Goal: Task Accomplishment & Management: Manage account settings

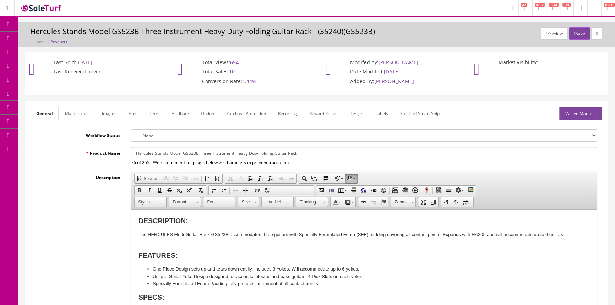
click at [64, 61] on link "POS Console" at bounding box center [55, 66] width 75 height 14
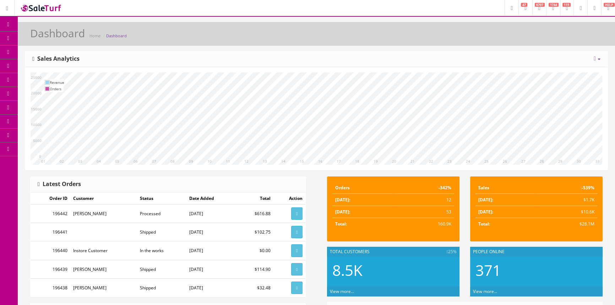
click at [47, 65] on span "POS Console" at bounding box center [54, 66] width 25 height 6
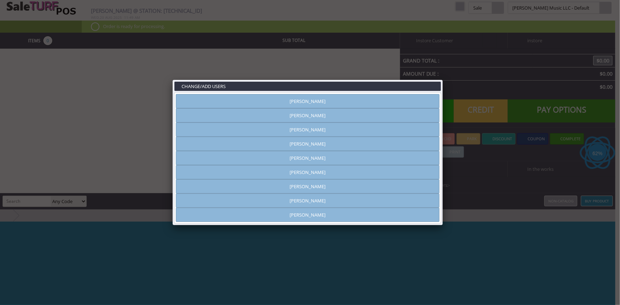
type input "amber helgren"
click at [283, 103] on link "[PERSON_NAME]" at bounding box center [308, 101] width 264 height 14
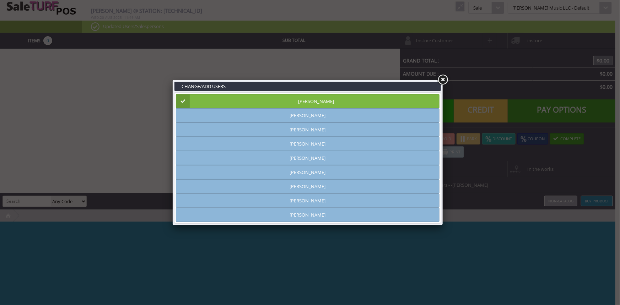
click at [444, 79] on link at bounding box center [442, 80] width 13 height 13
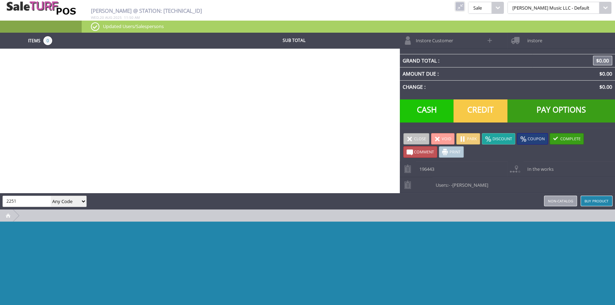
type input "2251"
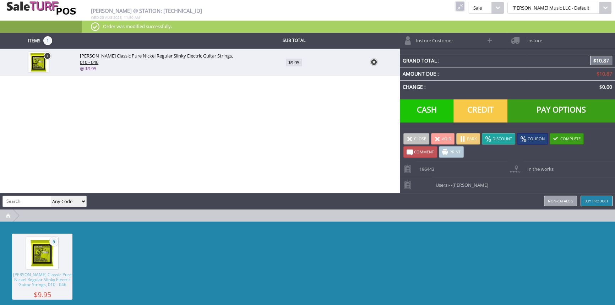
click at [485, 107] on span "Credit" at bounding box center [481, 111] width 54 height 23
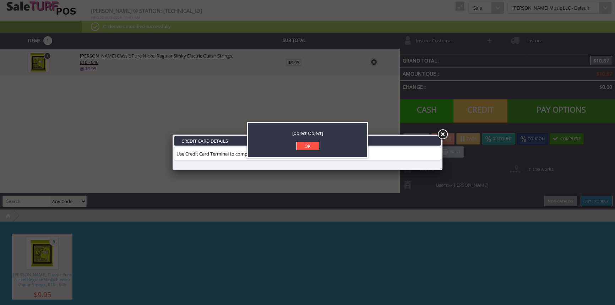
click at [317, 148] on link "OK" at bounding box center [307, 146] width 23 height 9
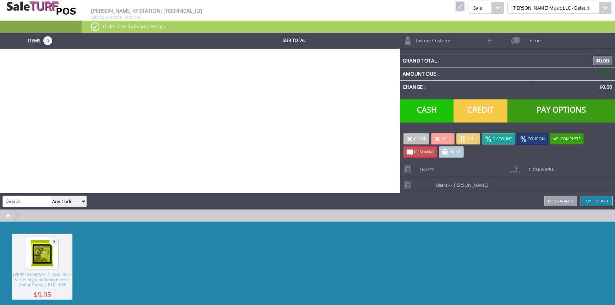
click at [465, 10] on link at bounding box center [460, 6] width 9 height 9
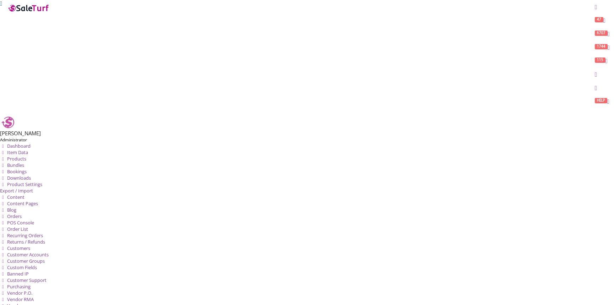
click at [6, 227] on icon at bounding box center [3, 229] width 6 height 5
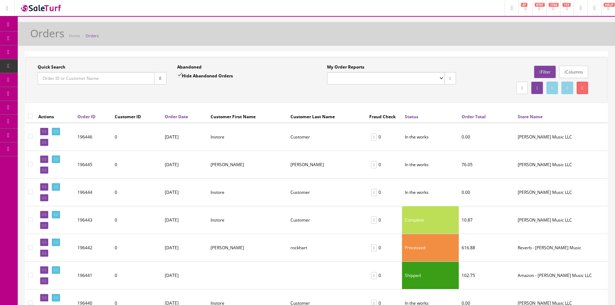
click at [43, 79] on input "Quick Search" at bounding box center [96, 78] width 117 height 12
click at [52, 36] on span "Products" at bounding box center [50, 38] width 17 height 6
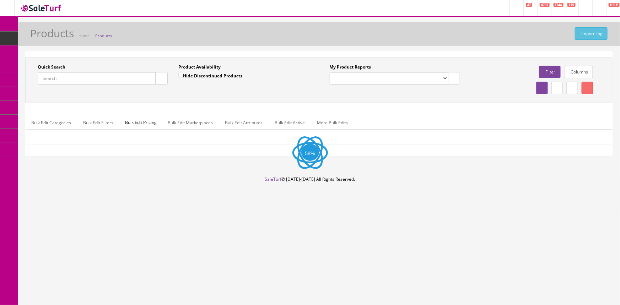
click at [111, 79] on input "Quick Search" at bounding box center [97, 78] width 118 height 12
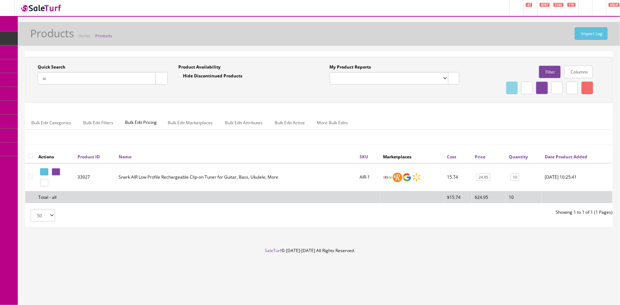
type input "a"
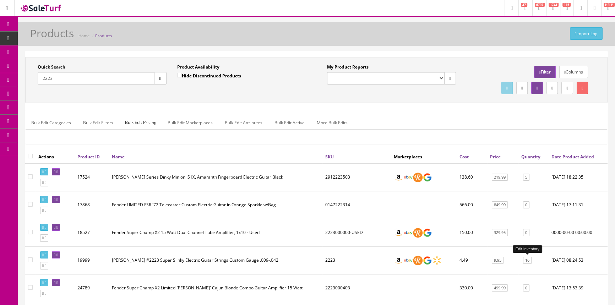
type input "2223"
click at [529, 260] on link "16" at bounding box center [527, 260] width 9 height 7
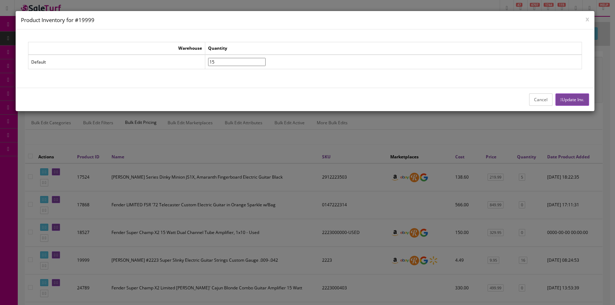
type input"] "15"
click at [266, 63] on input"] "15" at bounding box center [237, 62] width 58 height 8
click at [583, 99] on button "Update Inv." at bounding box center [573, 99] width 34 height 12
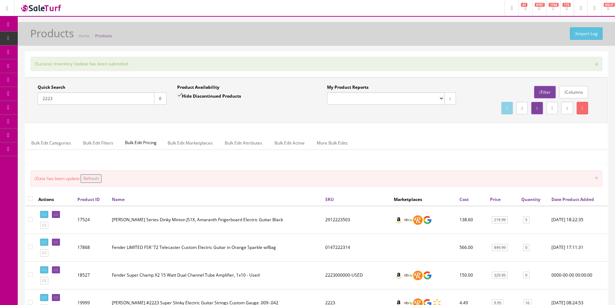
click at [99, 178] on button "Refresh" at bounding box center [91, 178] width 21 height 9
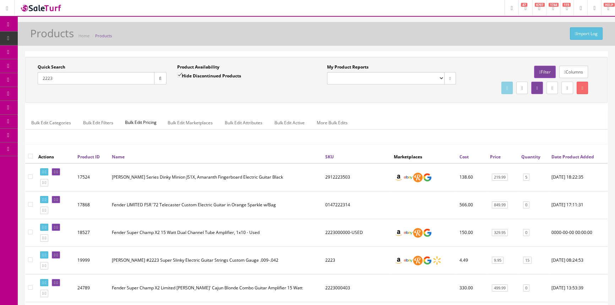
drag, startPoint x: 59, startPoint y: 98, endPoint x: 63, endPoint y: 81, distance: 17.0
click at [59, 97] on div "Quick Search 2223 Date From Product Availability Hide Discontinued Products Dat…" at bounding box center [316, 80] width 583 height 46
drag, startPoint x: 61, startPoint y: 85, endPoint x: 36, endPoint y: 85, distance: 25.2
click at [36, 85] on div "Quick Search 2223 Date From" at bounding box center [102, 77] width 140 height 26
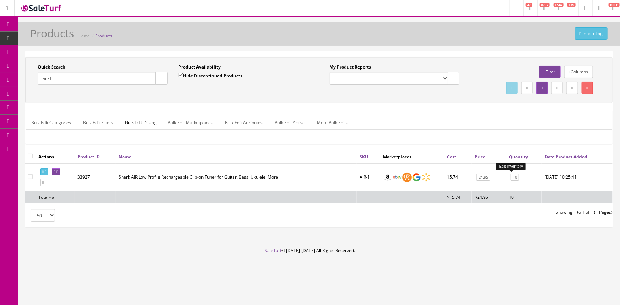
type input "air-1"
click at [514, 175] on link "10" at bounding box center [515, 177] width 9 height 7
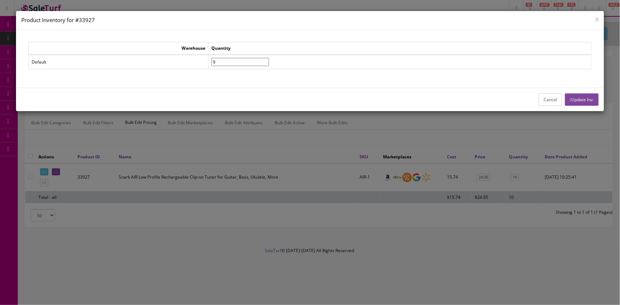
type input"] "9"
click at [269, 63] on input"] "9" at bounding box center [240, 62] width 58 height 8
click at [586, 98] on button "Update Inv." at bounding box center [582, 99] width 34 height 12
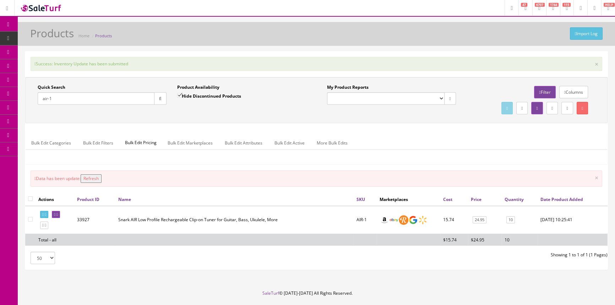
click at [98, 176] on button "Refresh" at bounding box center [91, 178] width 21 height 9
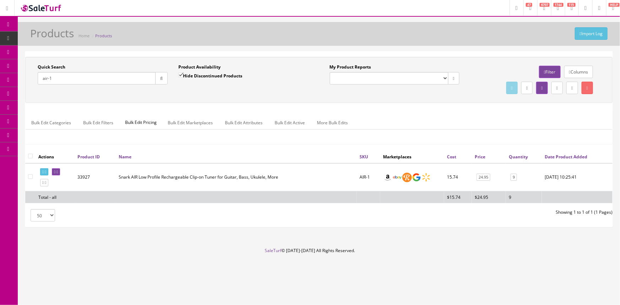
click at [74, 80] on input "air-1" at bounding box center [97, 78] width 118 height 12
type input "a"
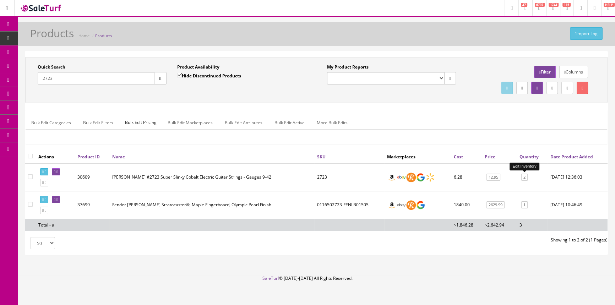
type input "2723"
click at [525, 177] on link "2" at bounding box center [525, 177] width 6 height 7
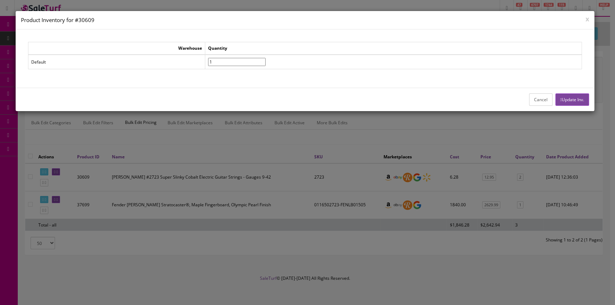
click at [266, 64] on input"] "1" at bounding box center [237, 62] width 58 height 8
type input"] "0"
click at [266, 64] on input"] "0" at bounding box center [237, 62] width 58 height 8
click at [571, 99] on button "Update Inv." at bounding box center [573, 99] width 34 height 12
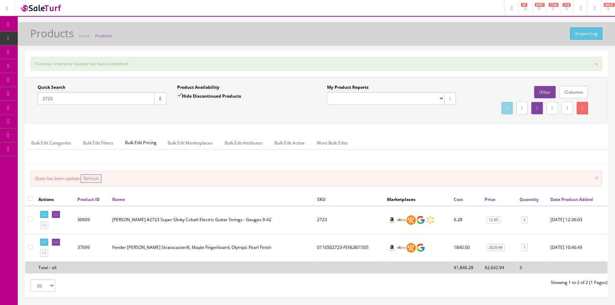
click at [97, 177] on button "Refresh" at bounding box center [91, 178] width 21 height 9
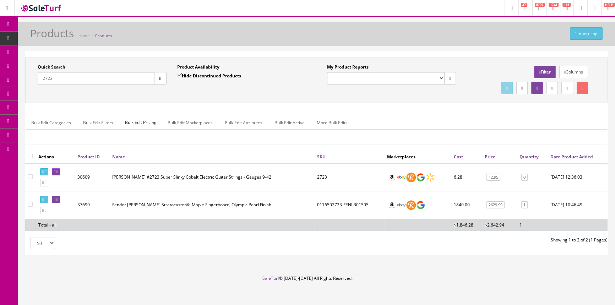
drag, startPoint x: 59, startPoint y: 80, endPoint x: 37, endPoint y: 82, distance: 21.4
click at [38, 82] on input "2723" at bounding box center [96, 78] width 117 height 12
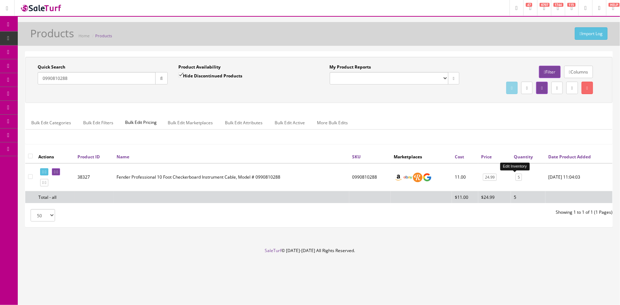
type input "0990810288"
click at [516, 177] on link "5" at bounding box center [519, 177] width 6 height 7
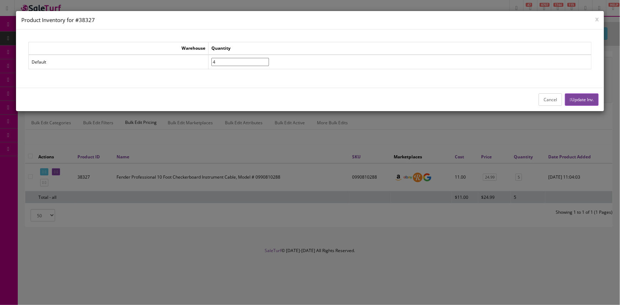
type input"] "4"
click at [269, 62] on input"] "4" at bounding box center [240, 62] width 58 height 8
click at [581, 98] on button "Update Inv." at bounding box center [582, 99] width 34 height 12
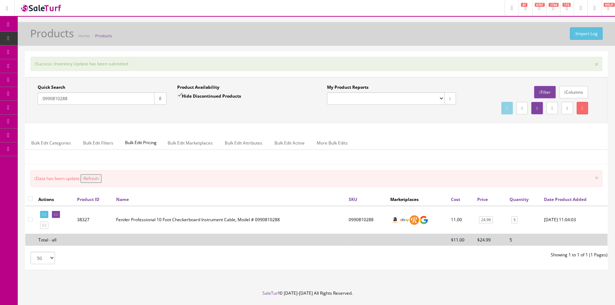
click at [93, 177] on button "Refresh" at bounding box center [91, 178] width 21 height 9
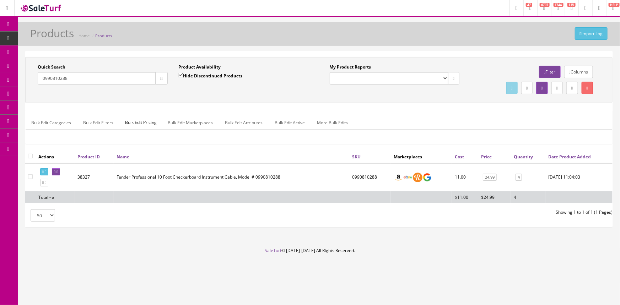
drag, startPoint x: 86, startPoint y: 78, endPoint x: 22, endPoint y: 75, distance: 64.4
click at [10, 81] on div "Research Trends Trending on Ebay Google Trends Amazon Insights (Login Before Cl…" at bounding box center [310, 152] width 620 height 305
drag, startPoint x: 78, startPoint y: 76, endPoint x: 38, endPoint y: 79, distance: 39.9
click at [38, 79] on input "0990823007" at bounding box center [97, 78] width 118 height 12
type input "0990649018"
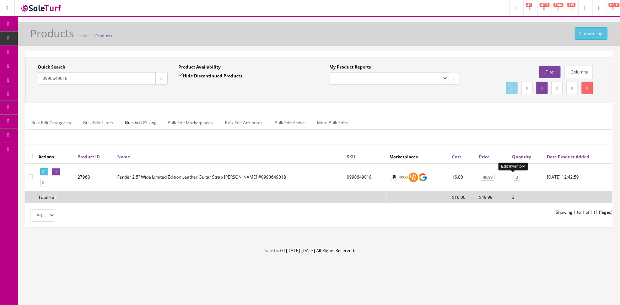
click at [514, 177] on link "3" at bounding box center [517, 177] width 6 height 7
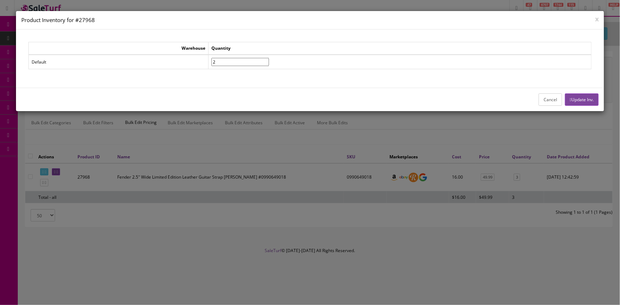
type input"] "2"
click at [269, 64] on input"] "2" at bounding box center [240, 62] width 58 height 8
click at [574, 97] on button "Update Inv." at bounding box center [582, 99] width 34 height 12
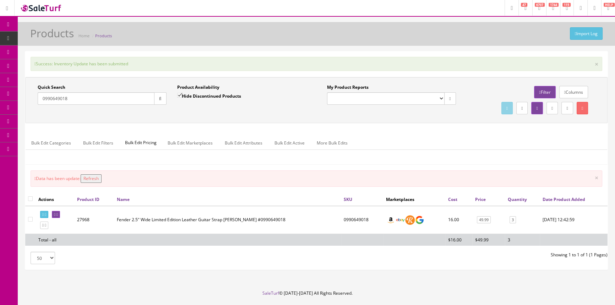
click at [100, 177] on button "Refresh" at bounding box center [91, 178] width 21 height 9
